Goal: Information Seeking & Learning: Learn about a topic

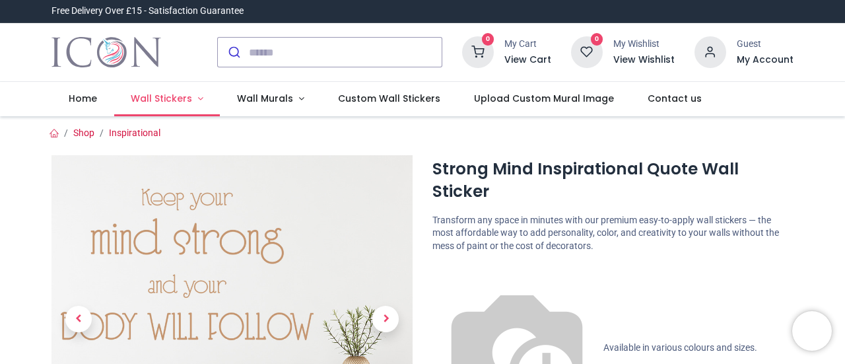
click at [161, 98] on span "Wall Stickers" at bounding box center [161, 98] width 61 height 13
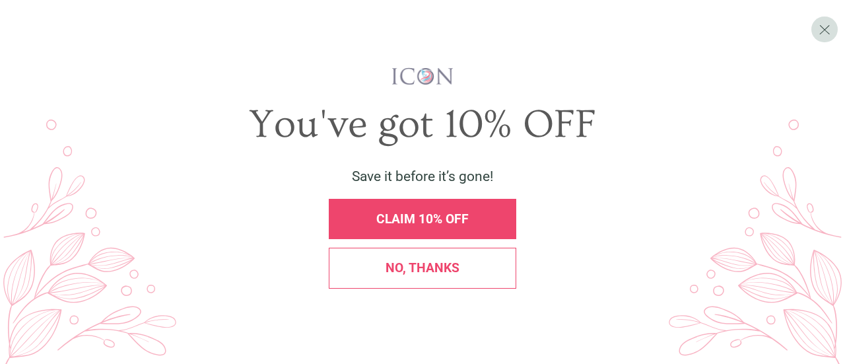
click at [409, 224] on span "CLAIM 10% OFF" at bounding box center [422, 218] width 92 height 15
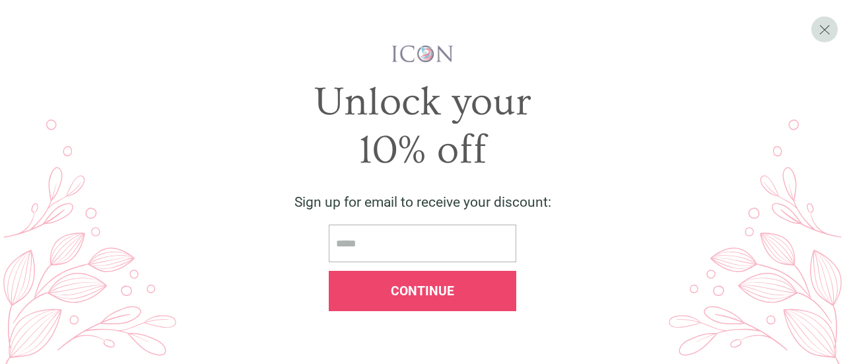
click at [368, 244] on input "email" at bounding box center [423, 243] width 188 height 38
type input "**********"
click at [372, 291] on div "Continue" at bounding box center [422, 291] width 169 height 13
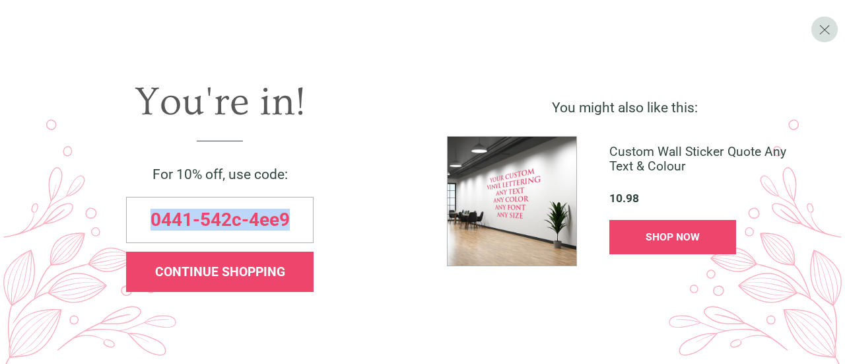
drag, startPoint x: 293, startPoint y: 217, endPoint x: 153, endPoint y: 219, distance: 140.6
click at [153, 219] on div "0441-542c-4ee9" at bounding box center [220, 220] width 188 height 46
copy span "0441-542c-4ee9"
click at [695, 237] on span "SHOP NOW" at bounding box center [673, 236] width 54 height 13
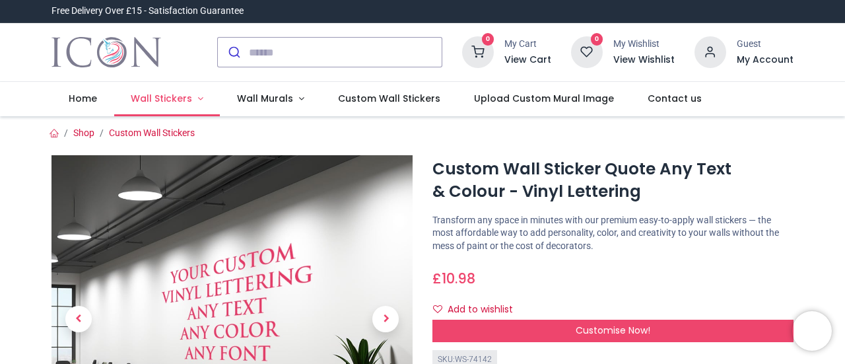
click at [192, 94] on link "Wall Stickers" at bounding box center [167, 99] width 106 height 34
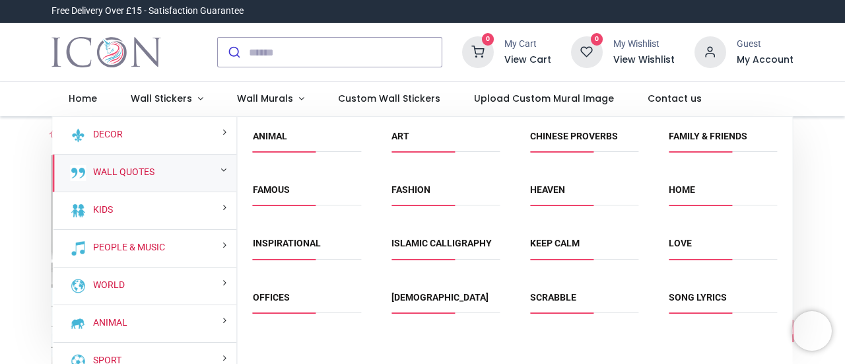
click at [157, 173] on div "Wall Quotes" at bounding box center [144, 173] width 184 height 38
click at [221, 171] on small at bounding box center [224, 169] width 6 height 9
click at [303, 55] on input "search" at bounding box center [345, 52] width 193 height 29
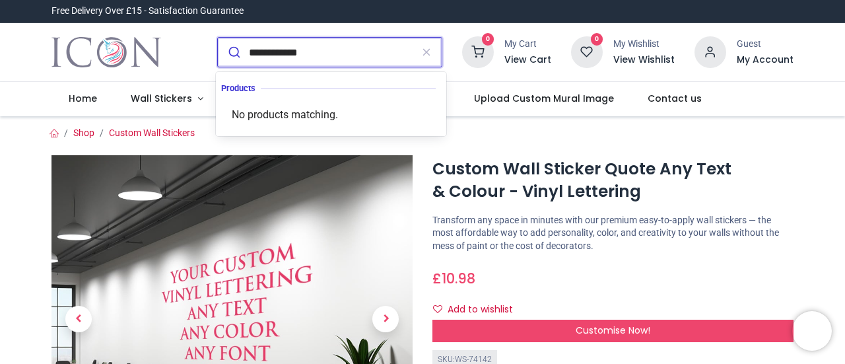
type input "**********"
click at [218, 38] on button "submit" at bounding box center [233, 52] width 31 height 29
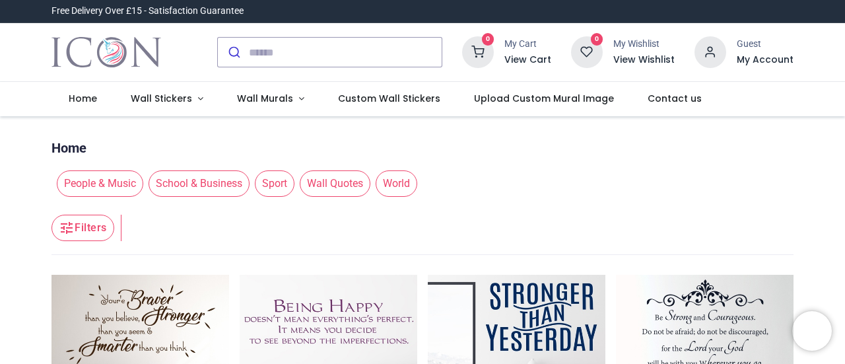
click at [330, 179] on span "Wall Quotes" at bounding box center [335, 183] width 71 height 26
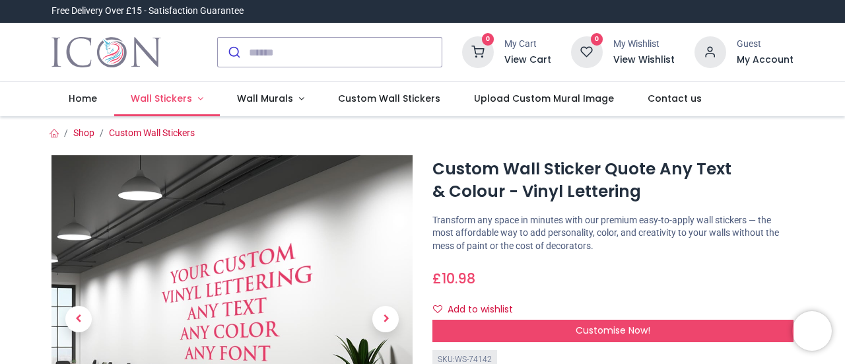
click at [196, 96] on link "Wall Stickers" at bounding box center [167, 99] width 106 height 34
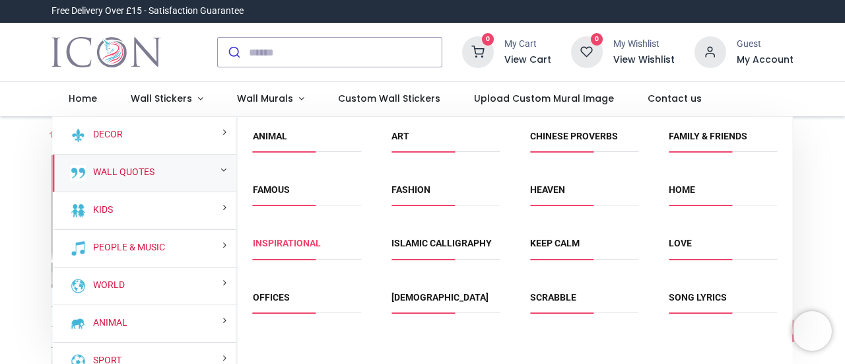
click at [271, 245] on link "Inspirational" at bounding box center [287, 243] width 68 height 11
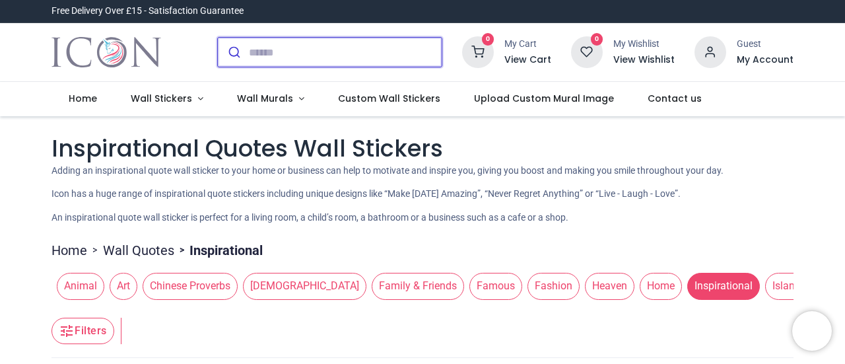
click at [292, 56] on input "search" at bounding box center [345, 52] width 193 height 29
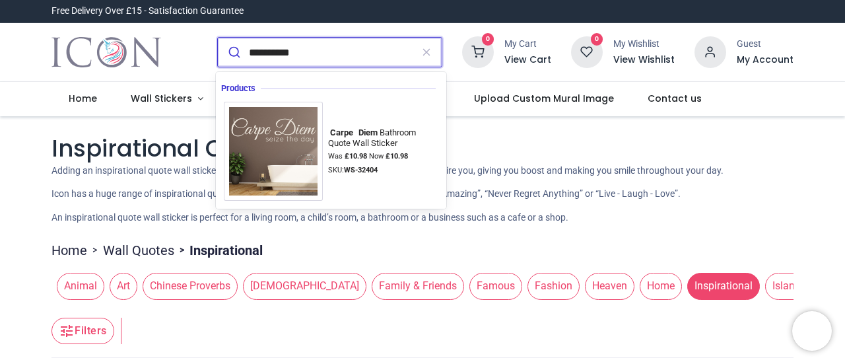
type input "**********"
click at [218, 38] on button "submit" at bounding box center [233, 52] width 31 height 29
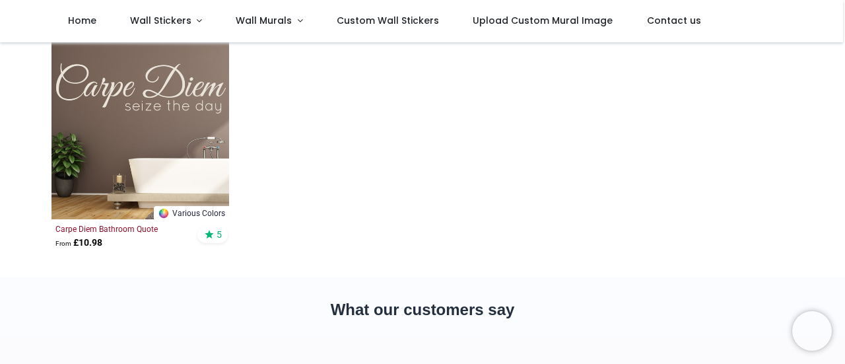
scroll to position [132, 0]
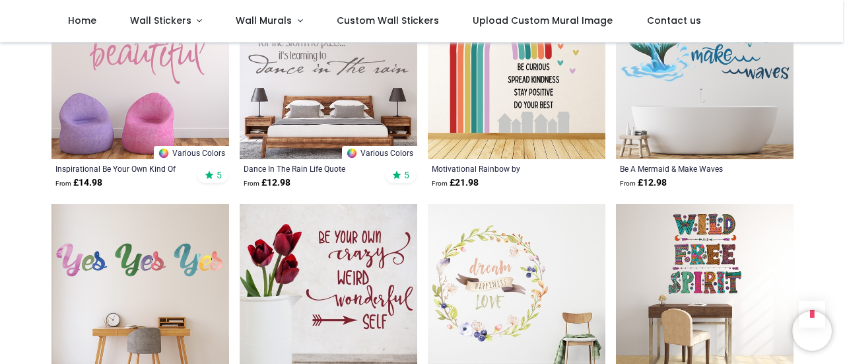
scroll to position [1453, 0]
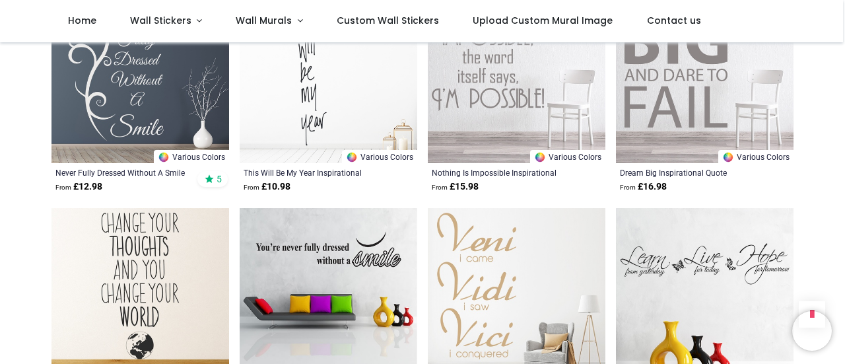
scroll to position [3103, 0]
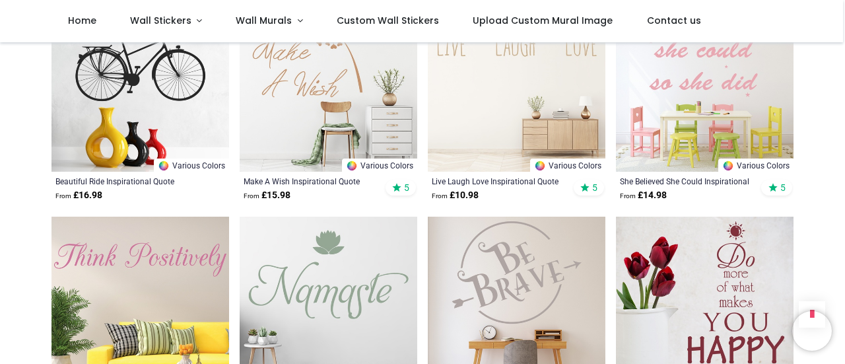
scroll to position [4556, 0]
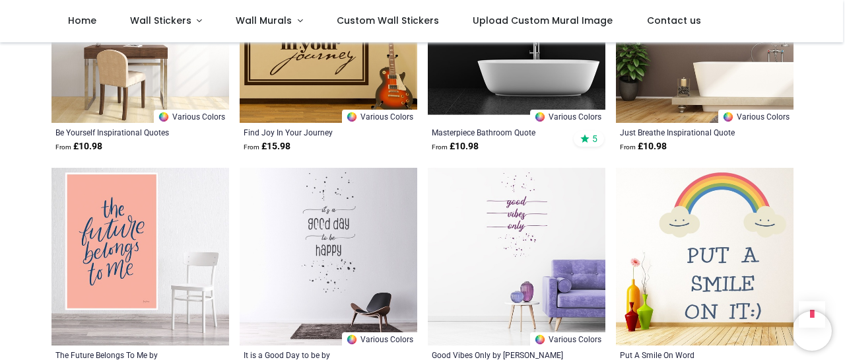
scroll to position [6404, 0]
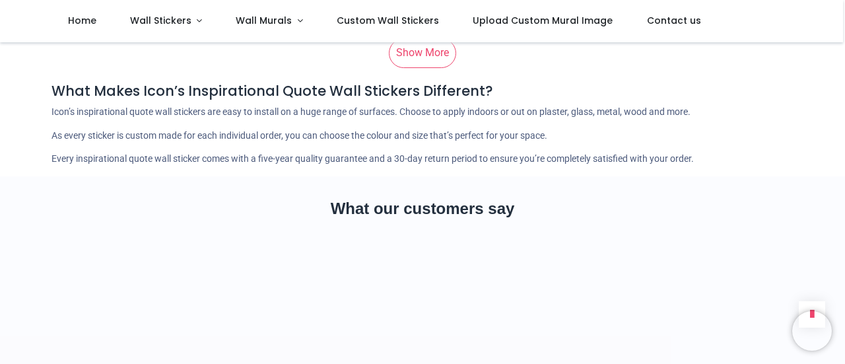
scroll to position [7923, 0]
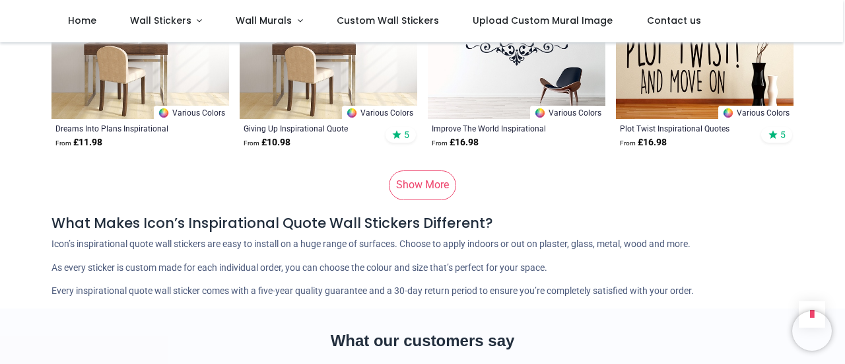
click at [406, 186] on link "Show More" at bounding box center [422, 184] width 67 height 29
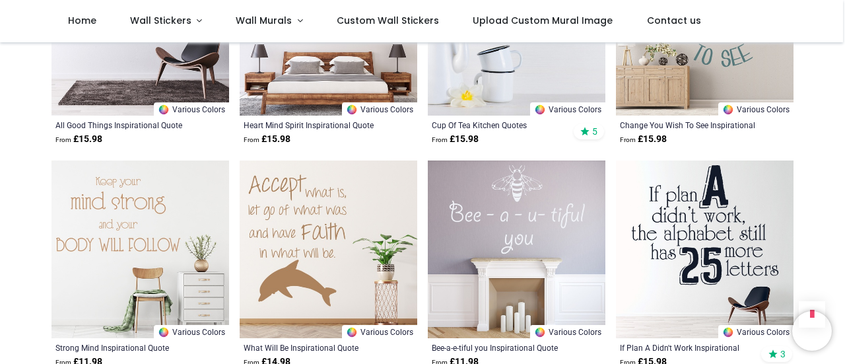
scroll to position [9309, 0]
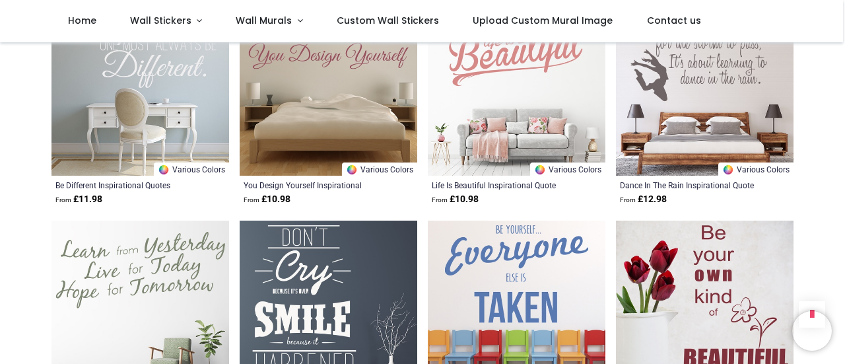
scroll to position [9970, 0]
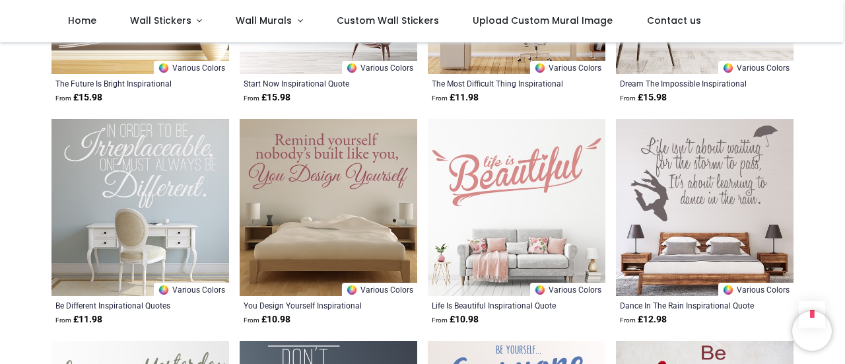
click at [676, 198] on img at bounding box center [705, 208] width 178 height 178
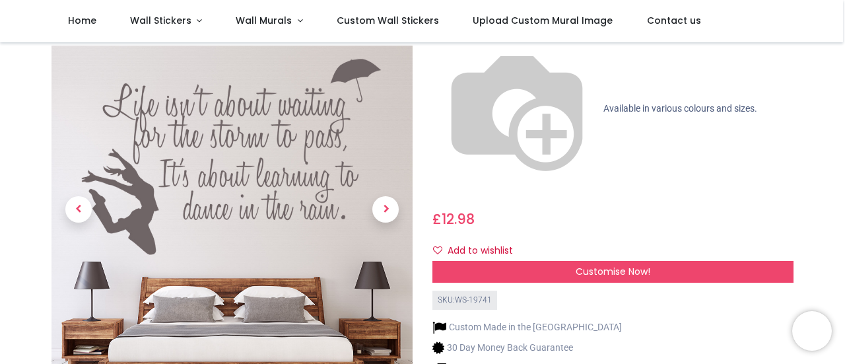
scroll to position [66, 0]
